Goal: Find specific page/section: Find specific page/section

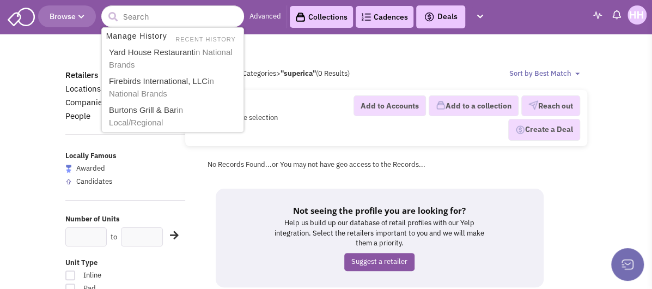
click at [54, 16] on span "Browse" at bounding box center [67, 16] width 35 height 10
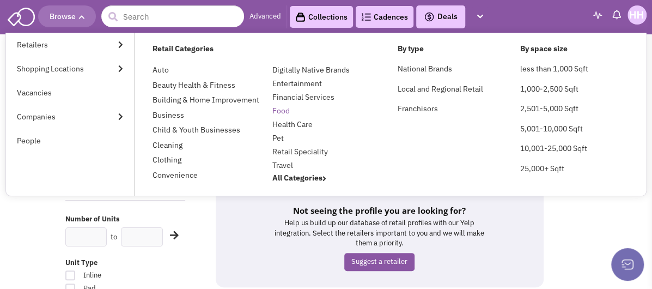
click at [281, 111] on link "Food" at bounding box center [280, 111] width 17 height 10
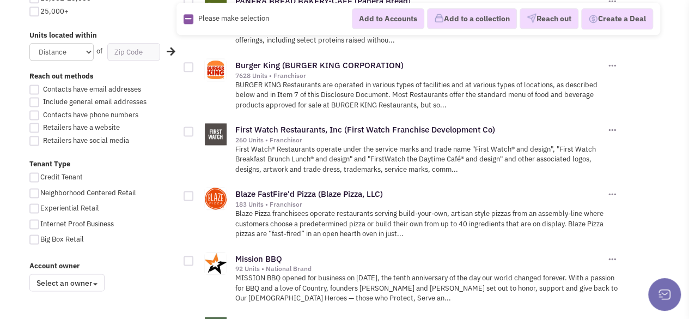
scroll to position [701, 0]
click at [331, 124] on link "First Watch Restaurants, Inc (First Watch Franchise Development Co)" at bounding box center [365, 129] width 260 height 10
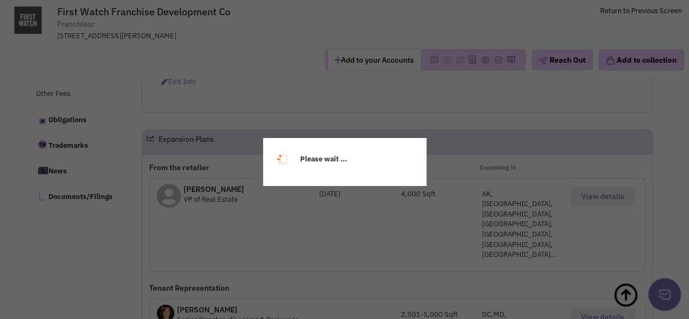
select select
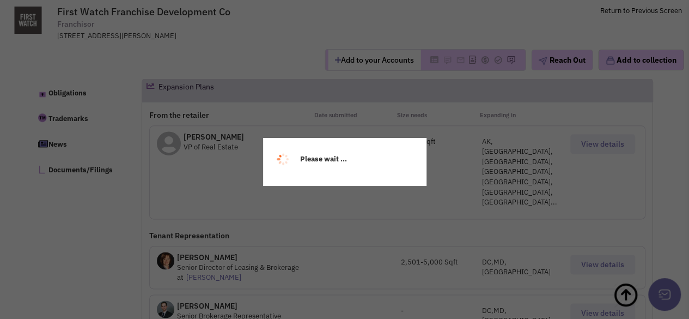
scroll to position [585, 0]
select select
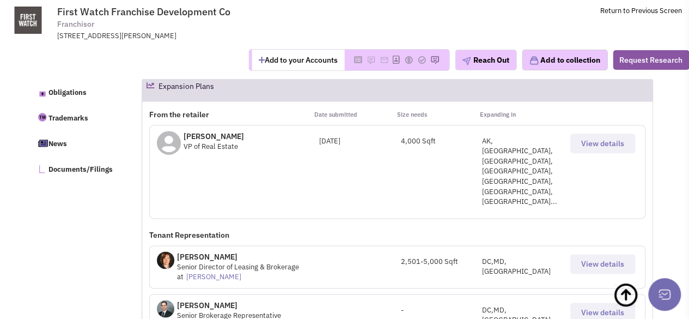
click at [583, 141] on span "View details" at bounding box center [602, 143] width 43 height 10
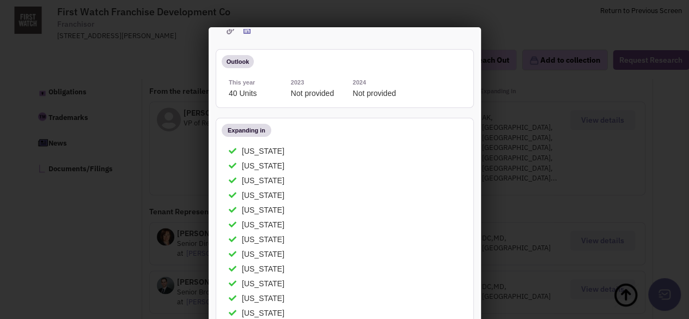
scroll to position [0, 0]
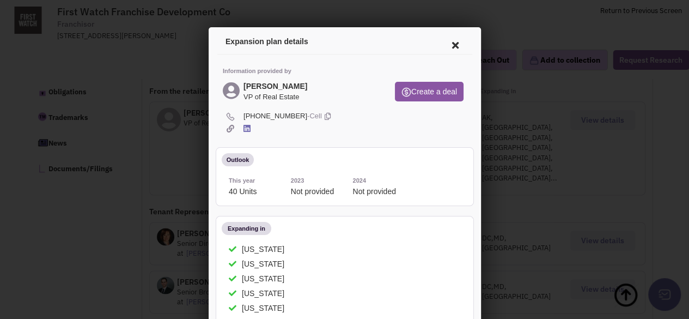
click at [131, 53] on div at bounding box center [344, 159] width 689 height 319
click at [163, 56] on div at bounding box center [344, 159] width 689 height 319
click at [444, 44] on icon at bounding box center [453, 44] width 23 height 26
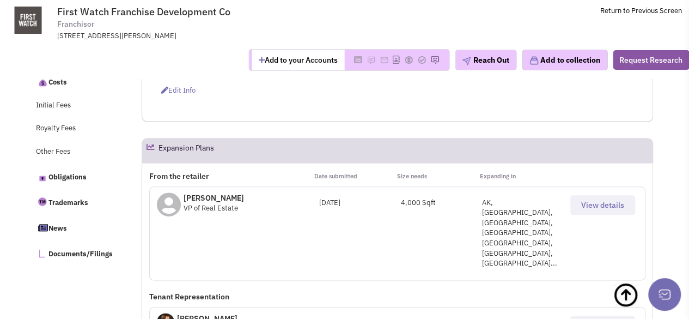
scroll to position [528, 0]
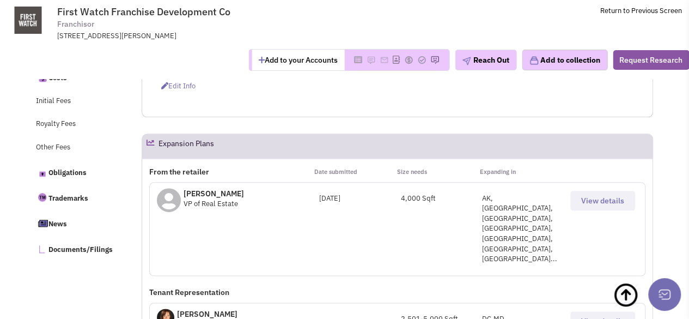
click at [593, 198] on span "View details" at bounding box center [602, 201] width 43 height 10
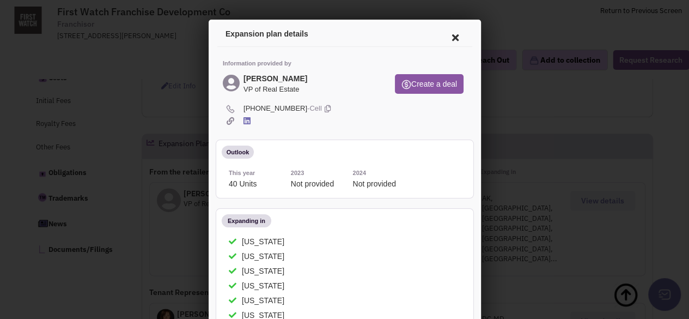
scroll to position [0, 0]
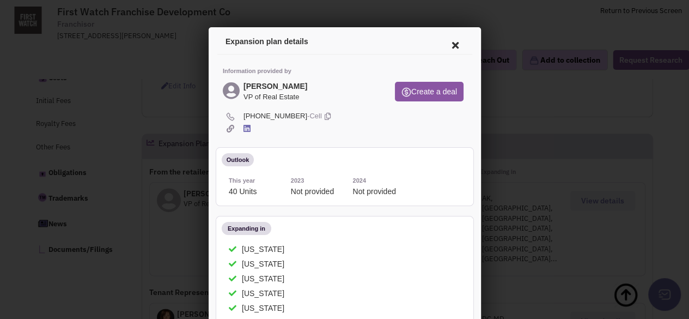
click at [442, 43] on icon at bounding box center [453, 44] width 23 height 26
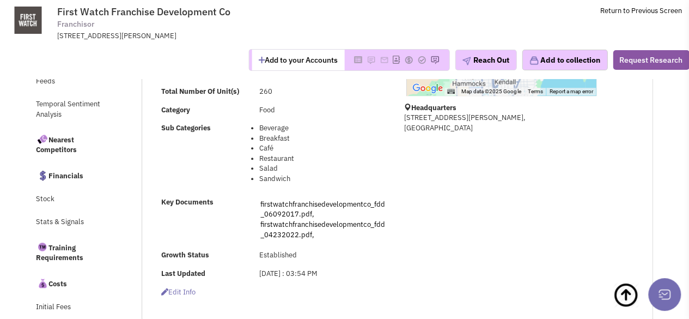
scroll to position [289, 0]
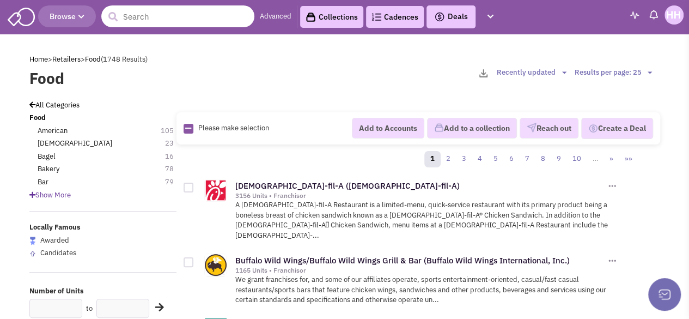
click at [167, 23] on input "text" at bounding box center [177, 16] width 153 height 22
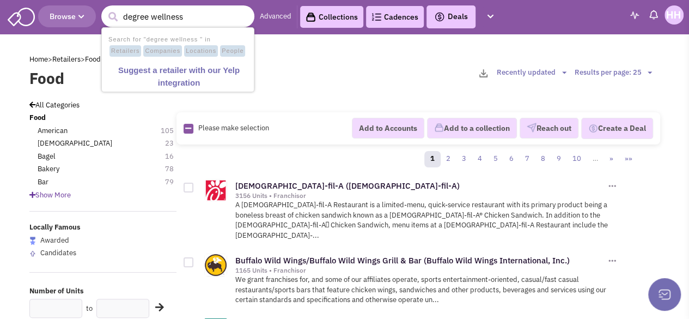
type input "degree wellness"
click at [105, 9] on button "submit" at bounding box center [113, 17] width 16 height 16
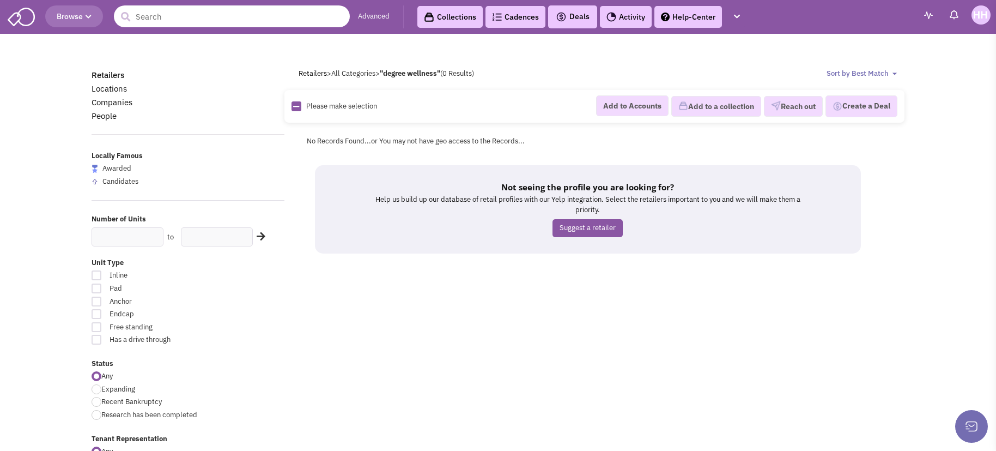
click at [317, 17] on input "text" at bounding box center [232, 16] width 236 height 22
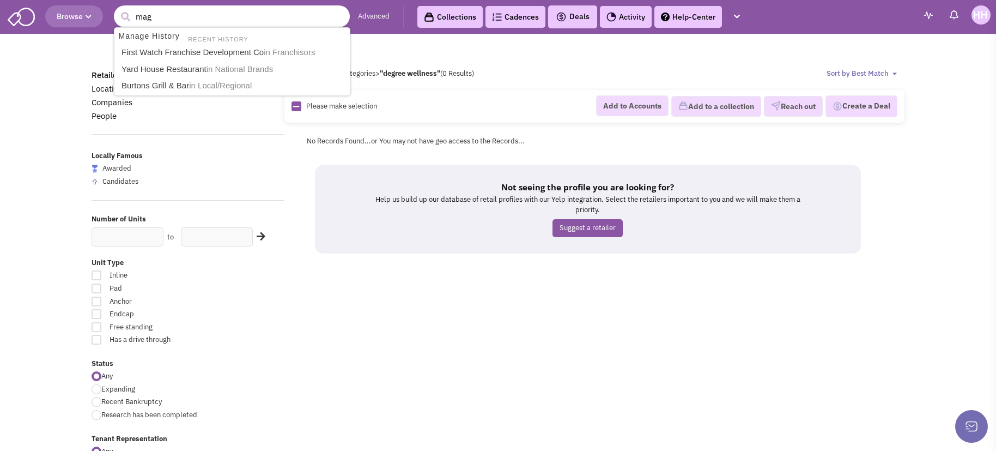
type input "magg"
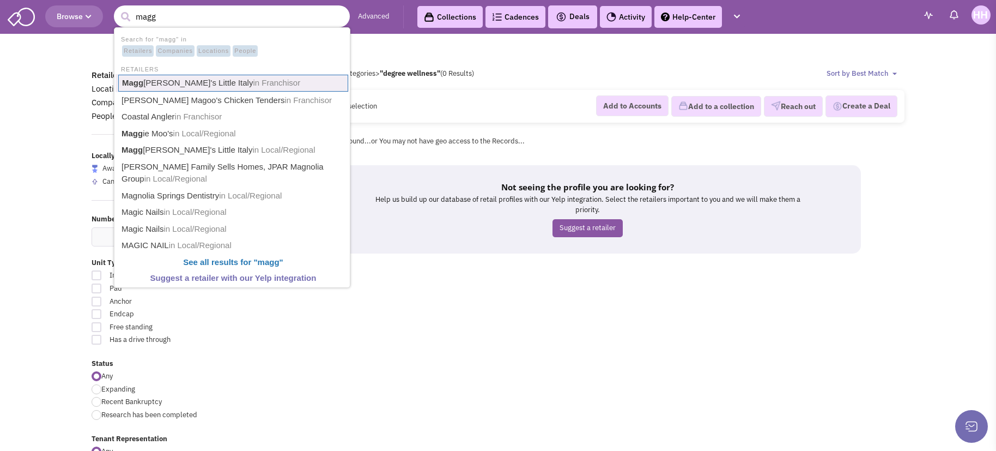
click at [253, 86] on span "in Franchisor" at bounding box center [276, 82] width 47 height 9
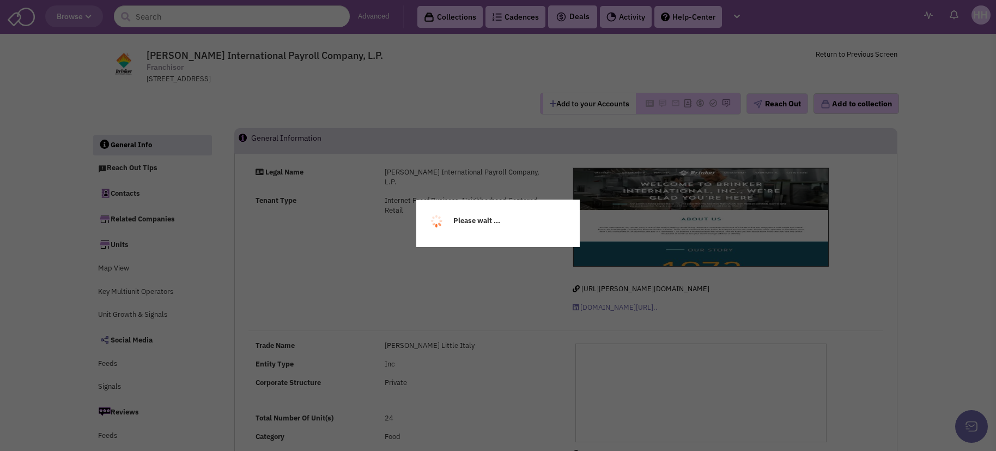
select select
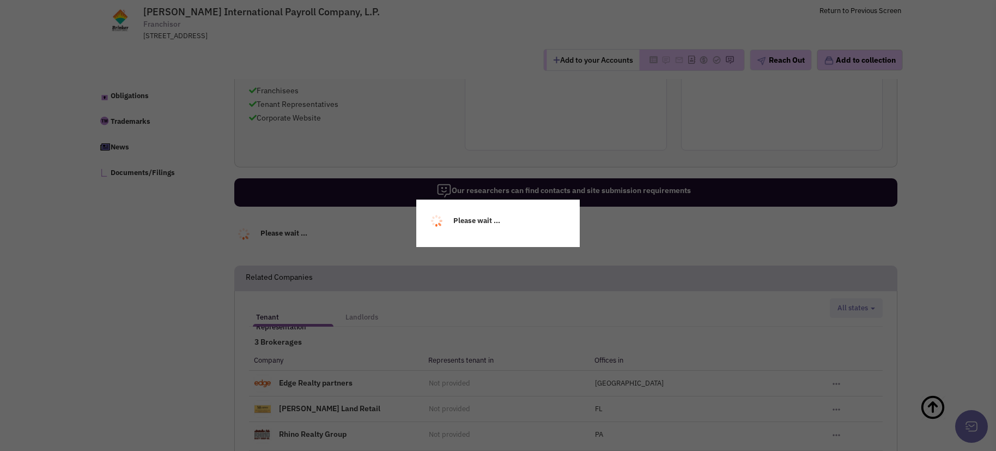
scroll to position [655, 0]
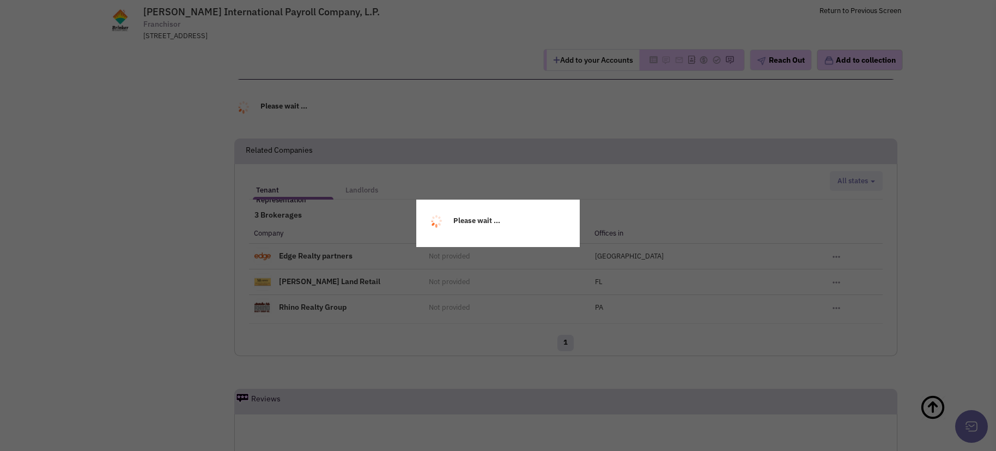
select select
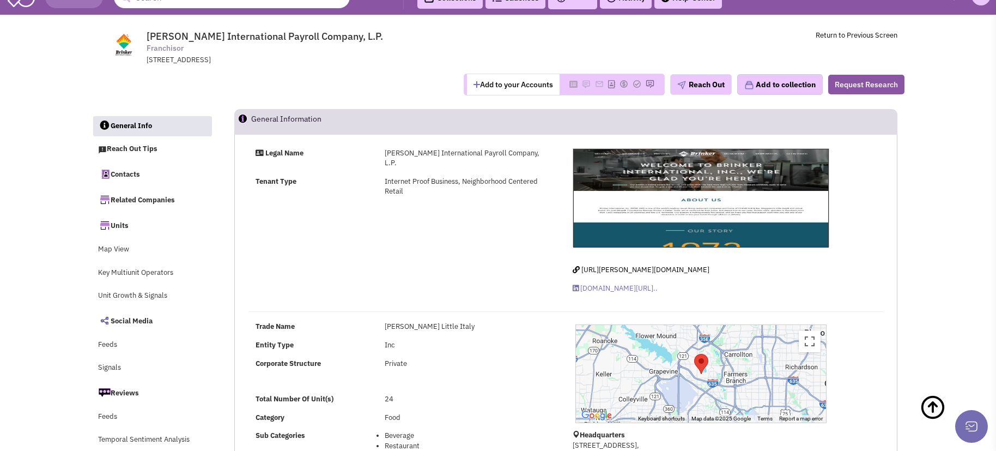
scroll to position [0, 0]
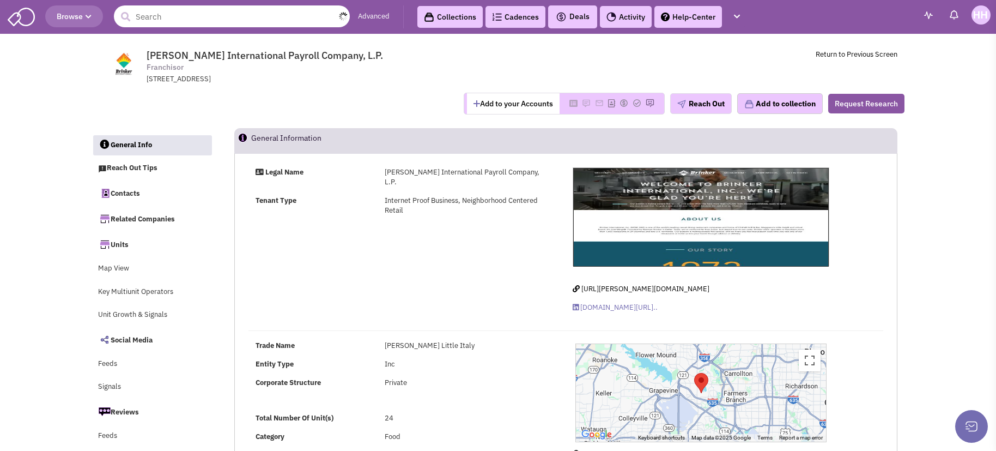
click at [174, 18] on input "text" at bounding box center [232, 16] width 236 height 22
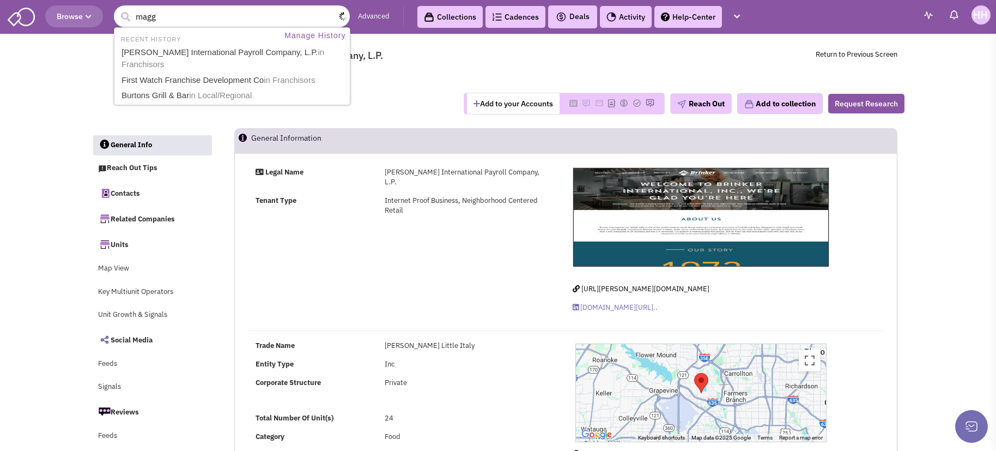
type input "maggi"
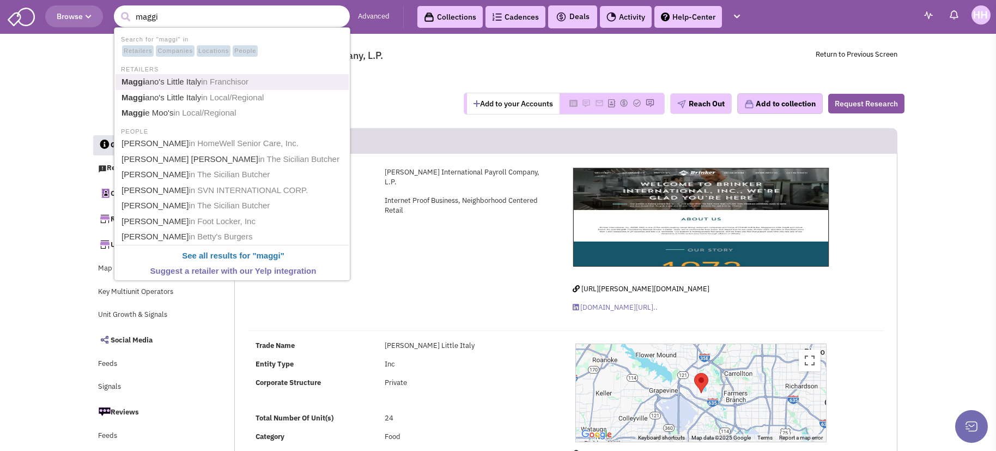
click at [172, 83] on link "Maggi ano's Little Italy in Franchisor" at bounding box center [233, 82] width 230 height 15
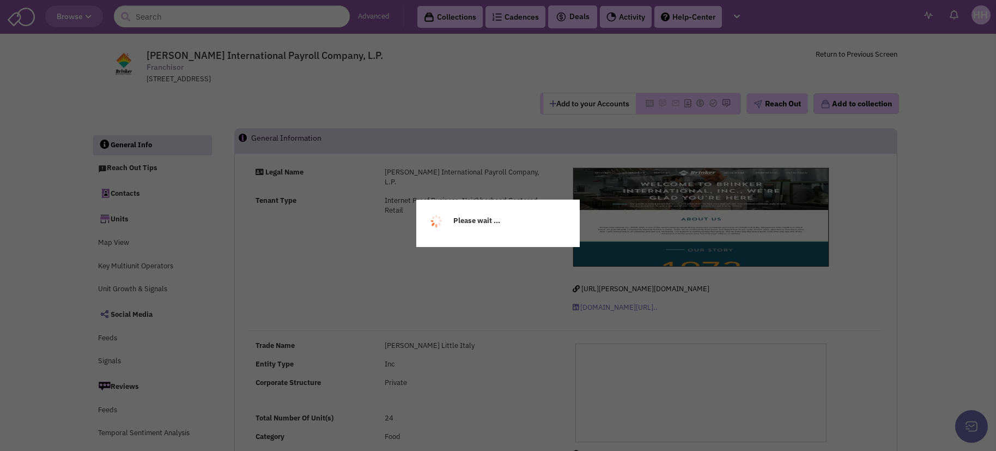
select select
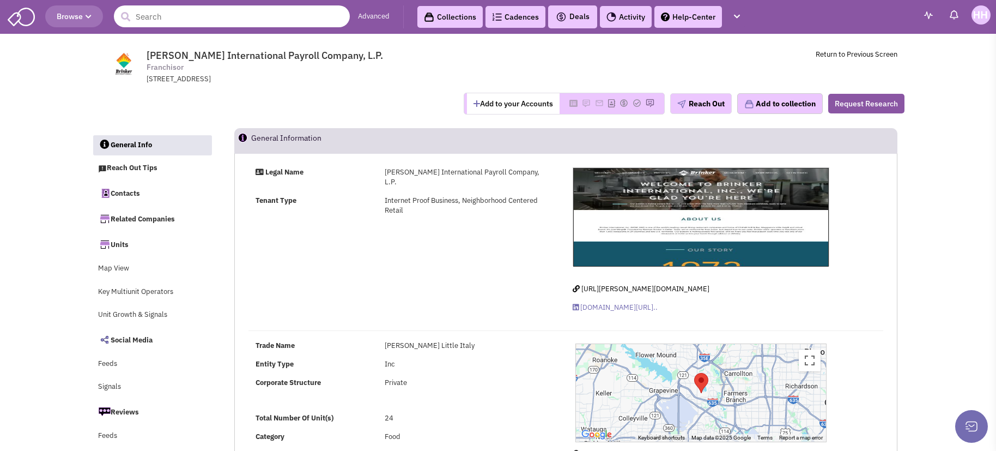
click at [180, 19] on input "text" at bounding box center [232, 16] width 236 height 22
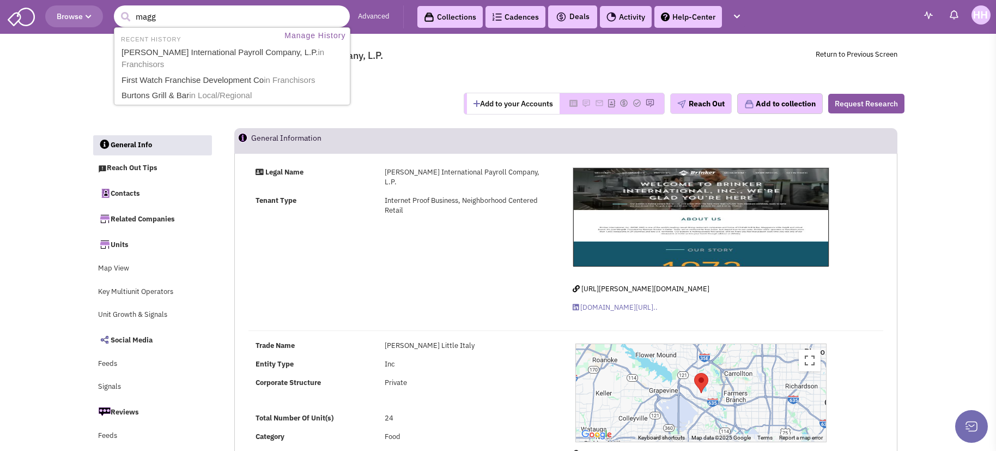
type input "maggi"
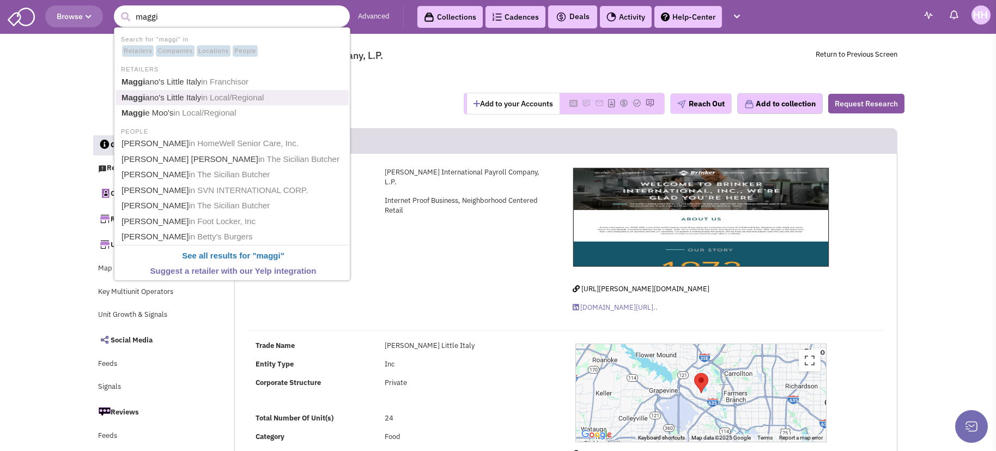
click at [188, 101] on link "Maggi ano's [GEOGRAPHIC_DATA] in Local/Regional" at bounding box center [233, 97] width 230 height 15
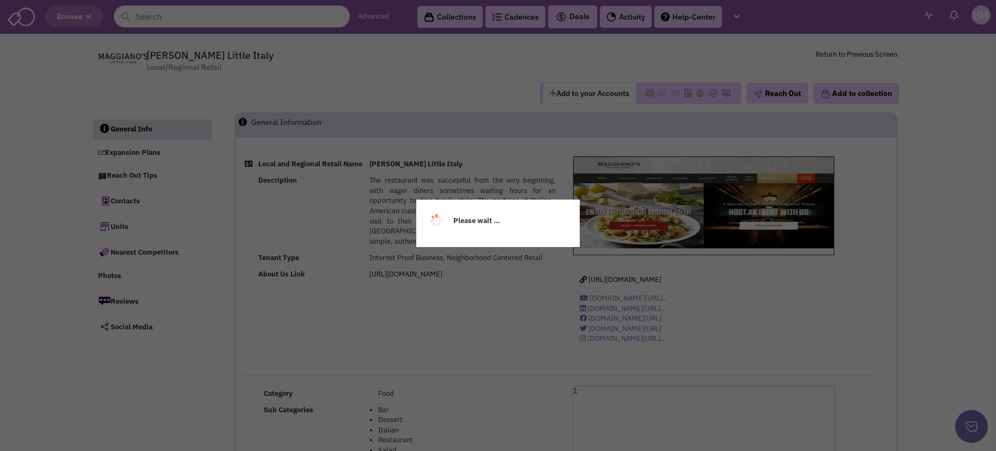
select select
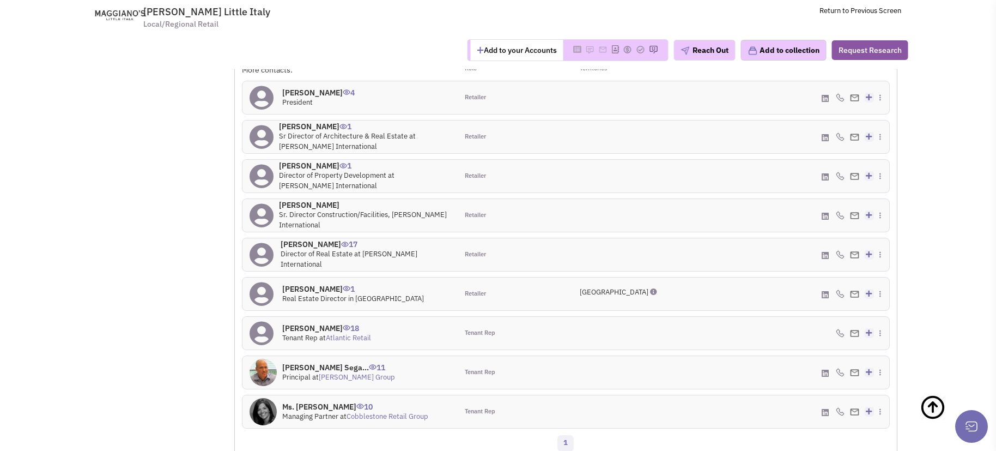
scroll to position [926, 0]
